Goal: Task Accomplishment & Management: Manage account settings

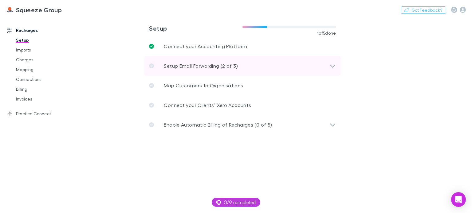
click at [212, 66] on p "Setup Email Forwarding (2 of 3)" at bounding box center [201, 65] width 74 height 7
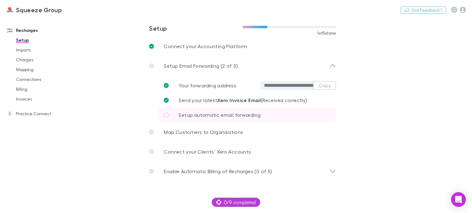
click at [166, 114] on icon at bounding box center [166, 115] width 5 height 5
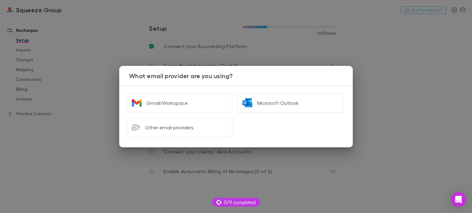
click at [397, 115] on div "What email provider are you using? Gmail/Workspace Microsoft Outlook Other emai…" at bounding box center [236, 106] width 472 height 213
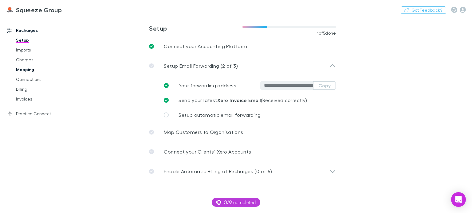
click at [37, 68] on link "Mapping" at bounding box center [45, 70] width 71 height 10
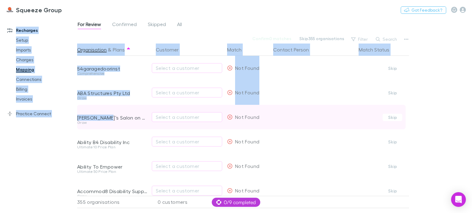
drag, startPoint x: 224, startPoint y: 3, endPoint x: 104, endPoint y: 118, distance: 165.3
click at [104, 118] on div "Squeeze Group Nothing Got Feedback? Recharges Setup Imports Charges Mapping Con…" at bounding box center [236, 106] width 472 height 213
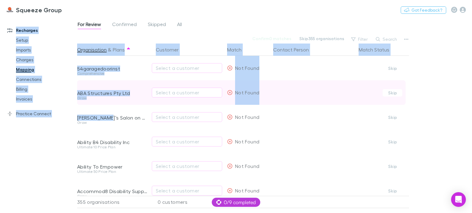
click at [103, 100] on div "Grow" at bounding box center [112, 100] width 71 height 9
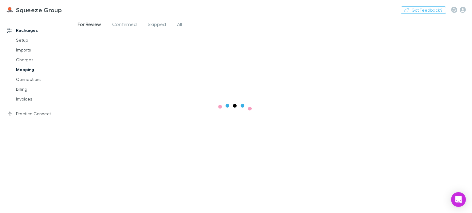
click at [28, 12] on h3 "Squeeze Group" at bounding box center [39, 9] width 46 height 7
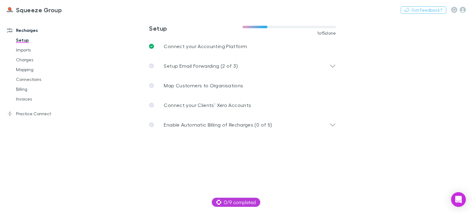
click at [28, 12] on h3 "Squeeze Group" at bounding box center [39, 9] width 46 height 7
click at [24, 70] on link "Mapping" at bounding box center [45, 70] width 71 height 10
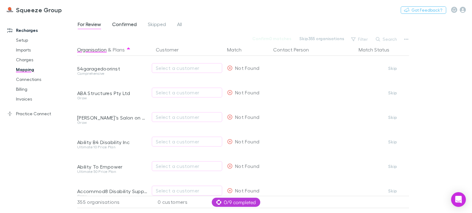
click at [125, 25] on span "Confirmed" at bounding box center [124, 25] width 25 height 8
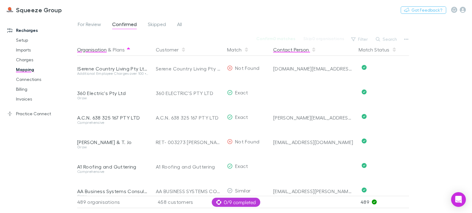
click at [296, 51] on button "Contact Person" at bounding box center [294, 50] width 43 height 12
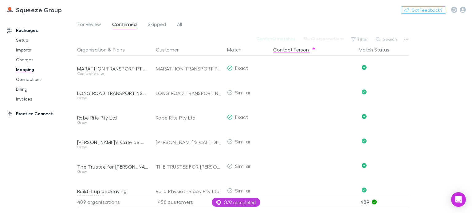
click at [10, 116] on icon at bounding box center [9, 113] width 5 height 5
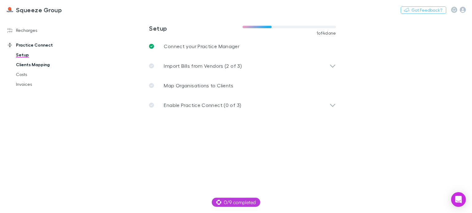
click at [36, 66] on link "Clients Mapping" at bounding box center [45, 65] width 71 height 10
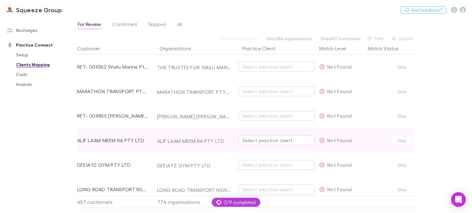
click at [257, 141] on div "Select practice client" at bounding box center [276, 140] width 68 height 7
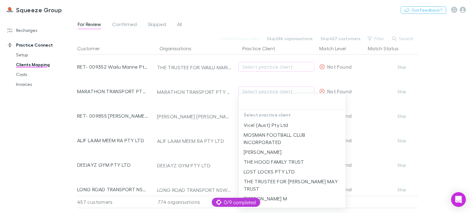
click at [206, 127] on div at bounding box center [236, 106] width 472 height 213
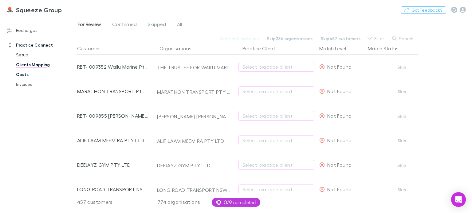
click at [22, 71] on link "Costs" at bounding box center [45, 75] width 71 height 10
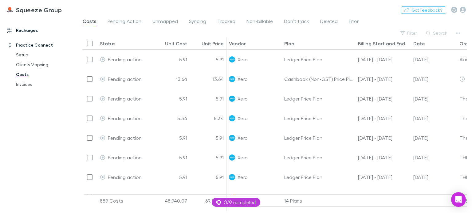
click at [19, 32] on link "Recharges" at bounding box center [40, 30] width 79 height 10
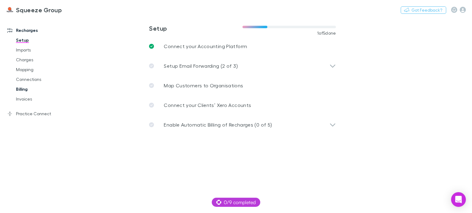
click at [25, 92] on link "Billing" at bounding box center [45, 89] width 71 height 10
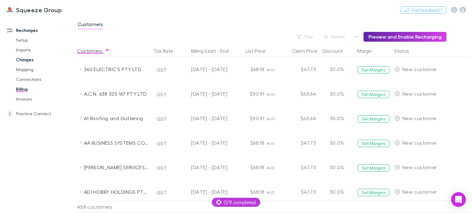
click at [23, 60] on link "Charges" at bounding box center [45, 60] width 71 height 10
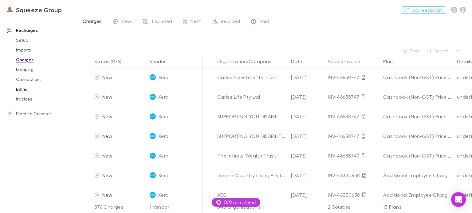
click at [20, 92] on link "Billing" at bounding box center [45, 89] width 71 height 10
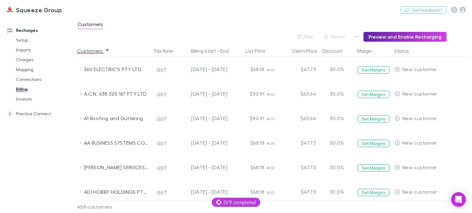
click at [464, 13] on div "Nothing Got Feedback?" at bounding box center [436, 10] width 71 height 8
click at [462, 9] on icon "button" at bounding box center [462, 10] width 6 height 6
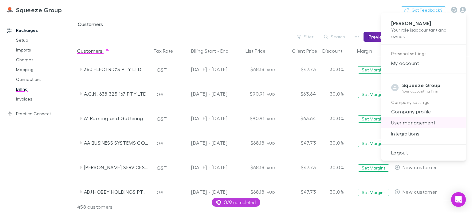
click at [419, 120] on span "User management" at bounding box center [423, 122] width 75 height 7
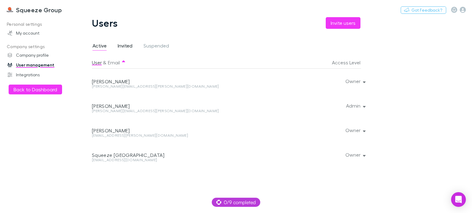
click at [126, 43] on span "Invited" at bounding box center [125, 47] width 15 height 8
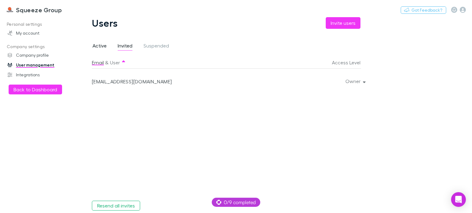
click at [100, 45] on span "Active" at bounding box center [99, 47] width 14 height 8
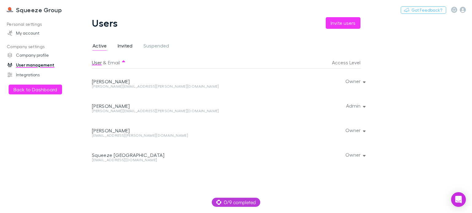
click at [125, 45] on span "Invited" at bounding box center [125, 47] width 15 height 8
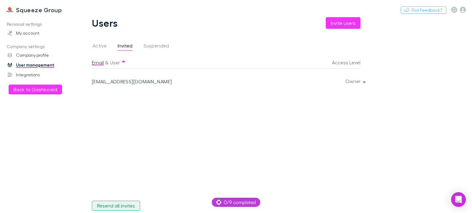
click at [128, 205] on button "Resend all invites" at bounding box center [116, 206] width 48 height 10
click at [103, 45] on span "Active" at bounding box center [99, 47] width 14 height 8
